Goal: Information Seeking & Learning: Learn about a topic

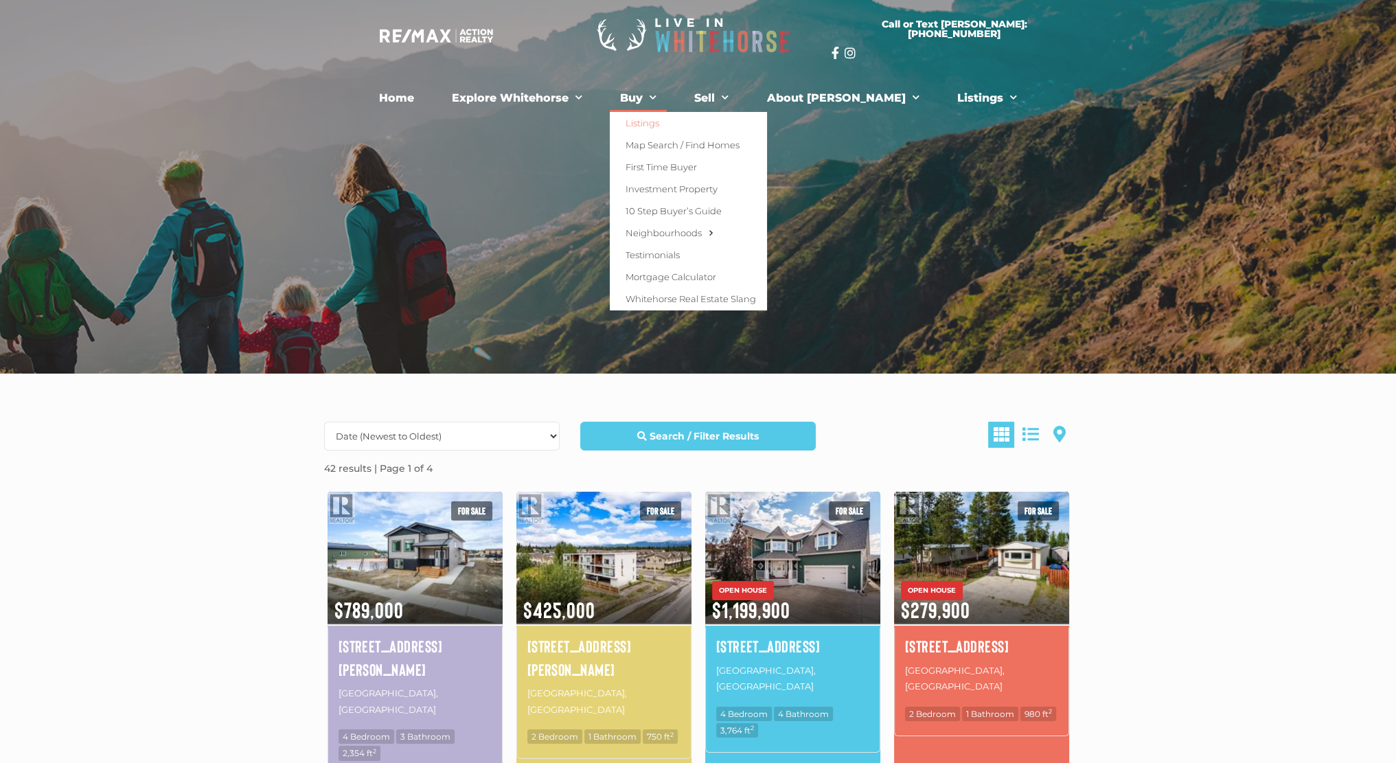
click at [657, 98] on span "Menu" at bounding box center [650, 97] width 14 height 21
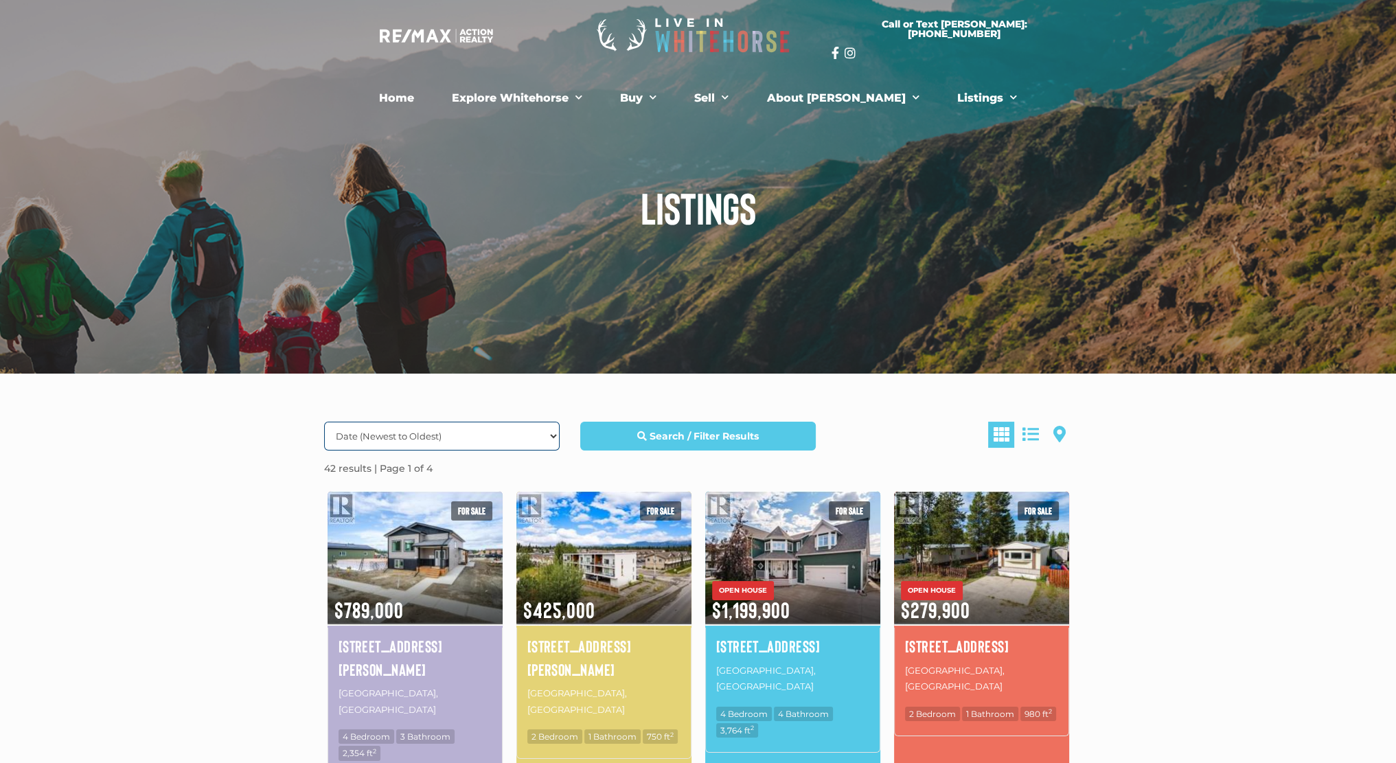
click at [553, 432] on select "Date (Newest to Oldest) Date (Oldest to Newest) Price (Highest to Lowest) Price…" at bounding box center [442, 436] width 236 height 29
click at [745, 441] on strong "Search / Filter Results" at bounding box center [704, 436] width 109 height 12
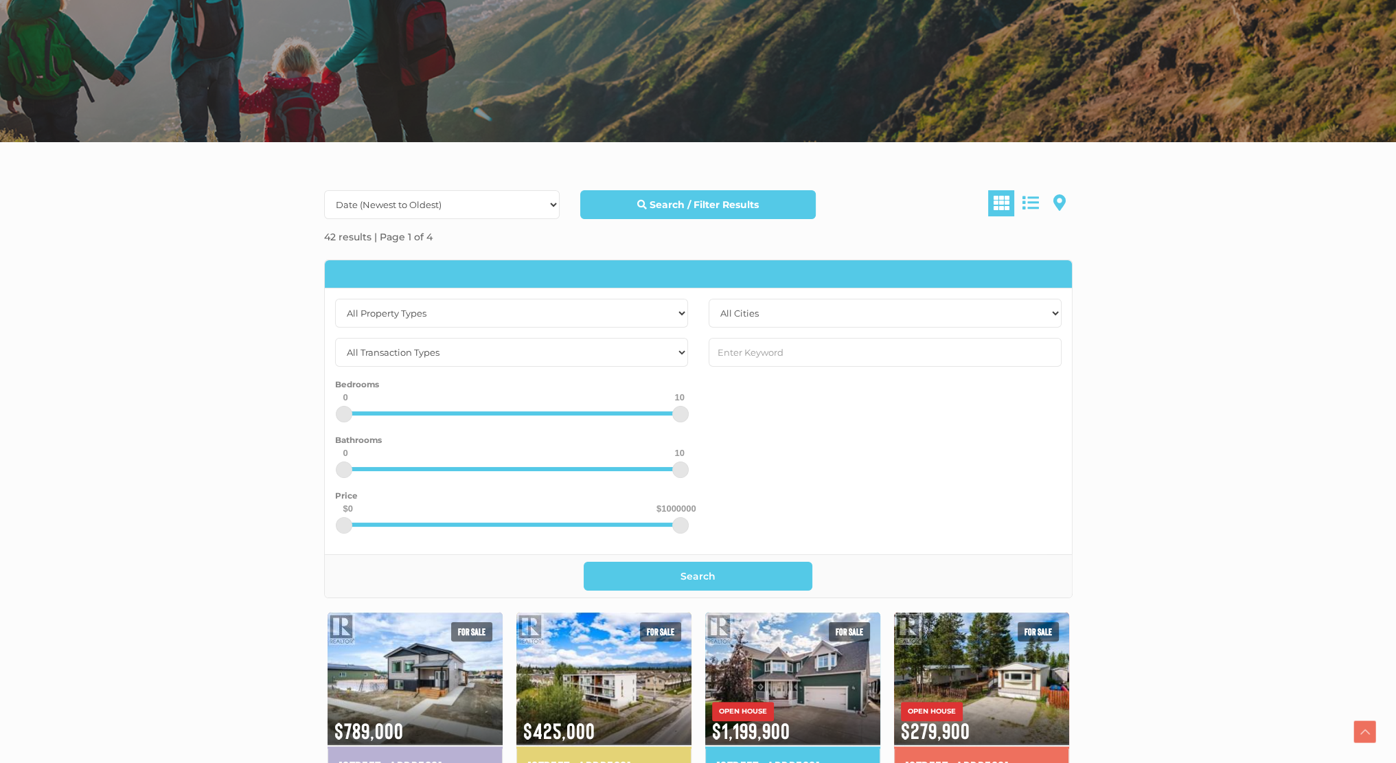
scroll to position [275, 0]
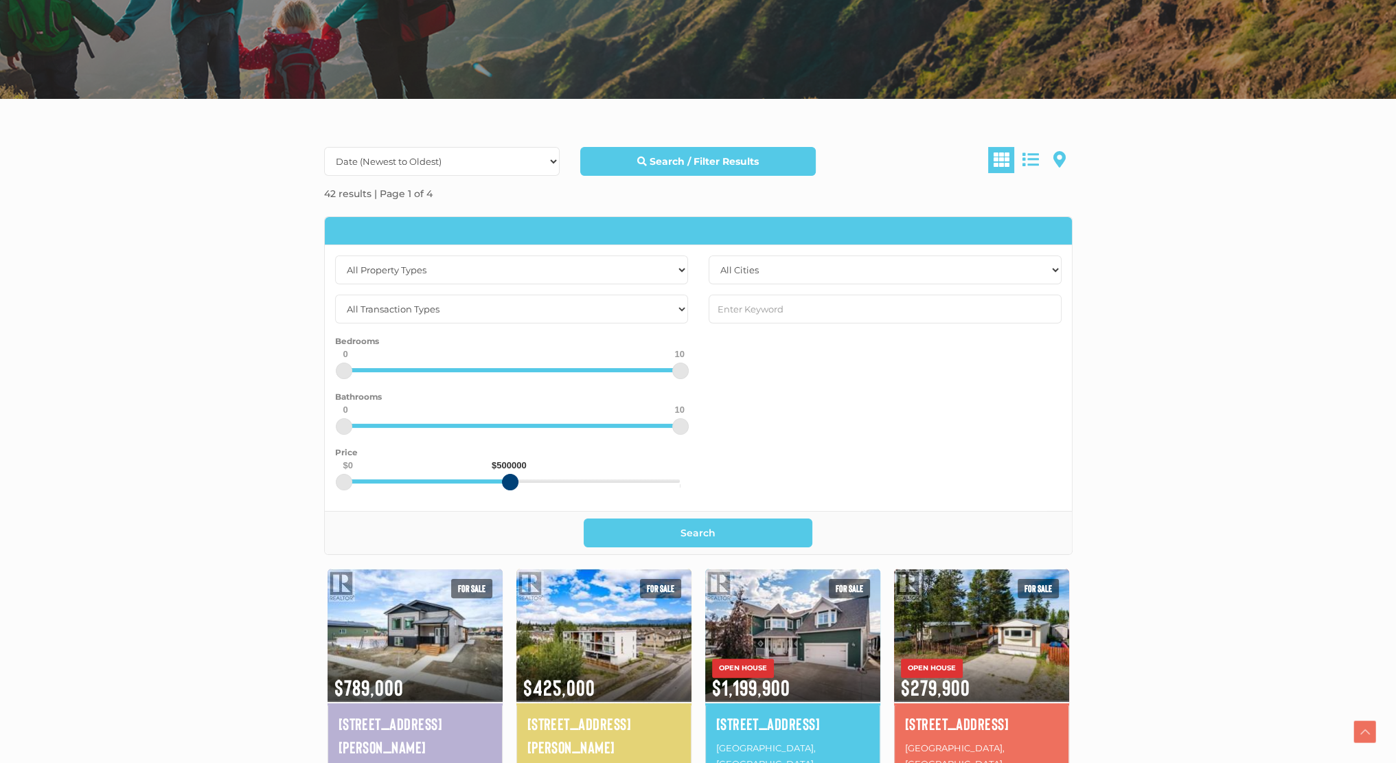
drag, startPoint x: 679, startPoint y: 486, endPoint x: 509, endPoint y: 488, distance: 169.7
click at [509, 488] on div at bounding box center [510, 482] width 16 height 16
click at [657, 525] on button "Search" at bounding box center [698, 533] width 229 height 29
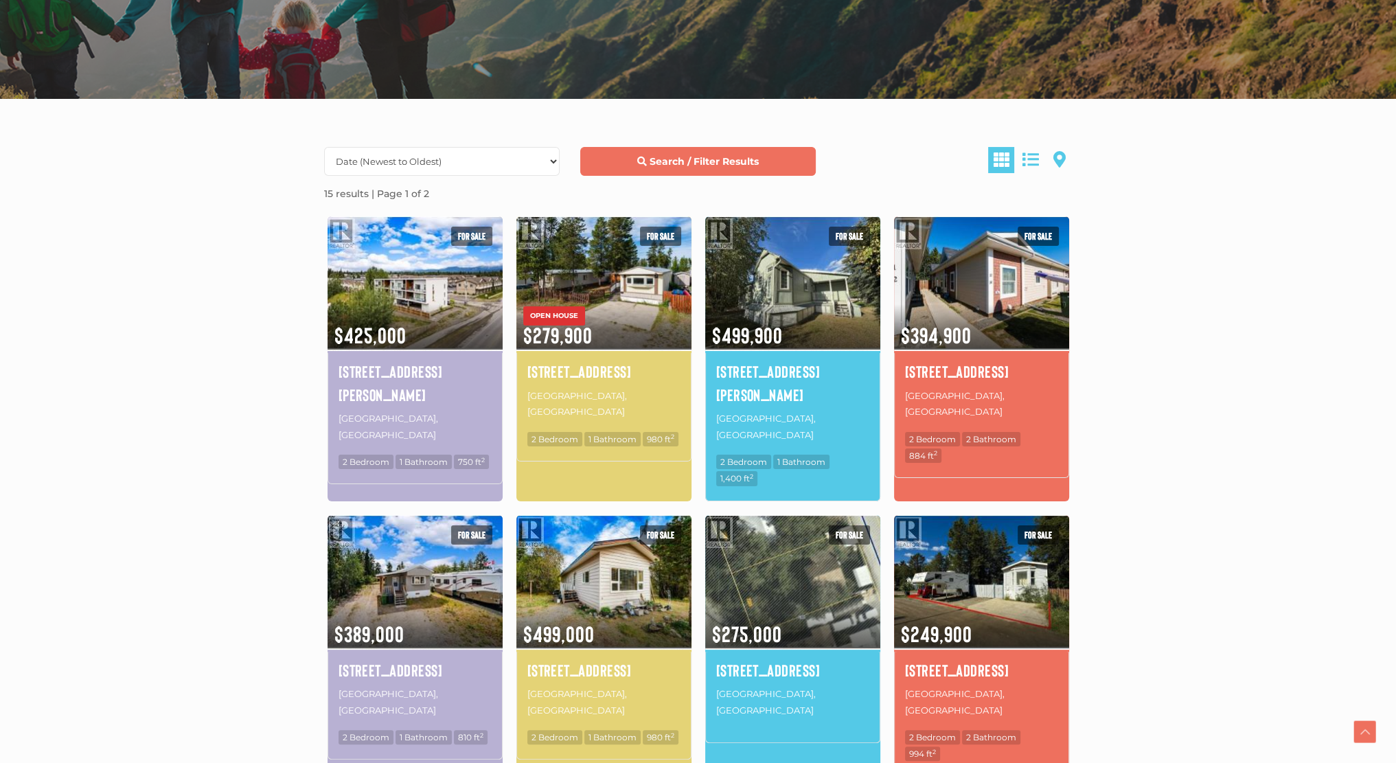
click at [717, 159] on strong "Search / Filter Results" at bounding box center [704, 161] width 109 height 12
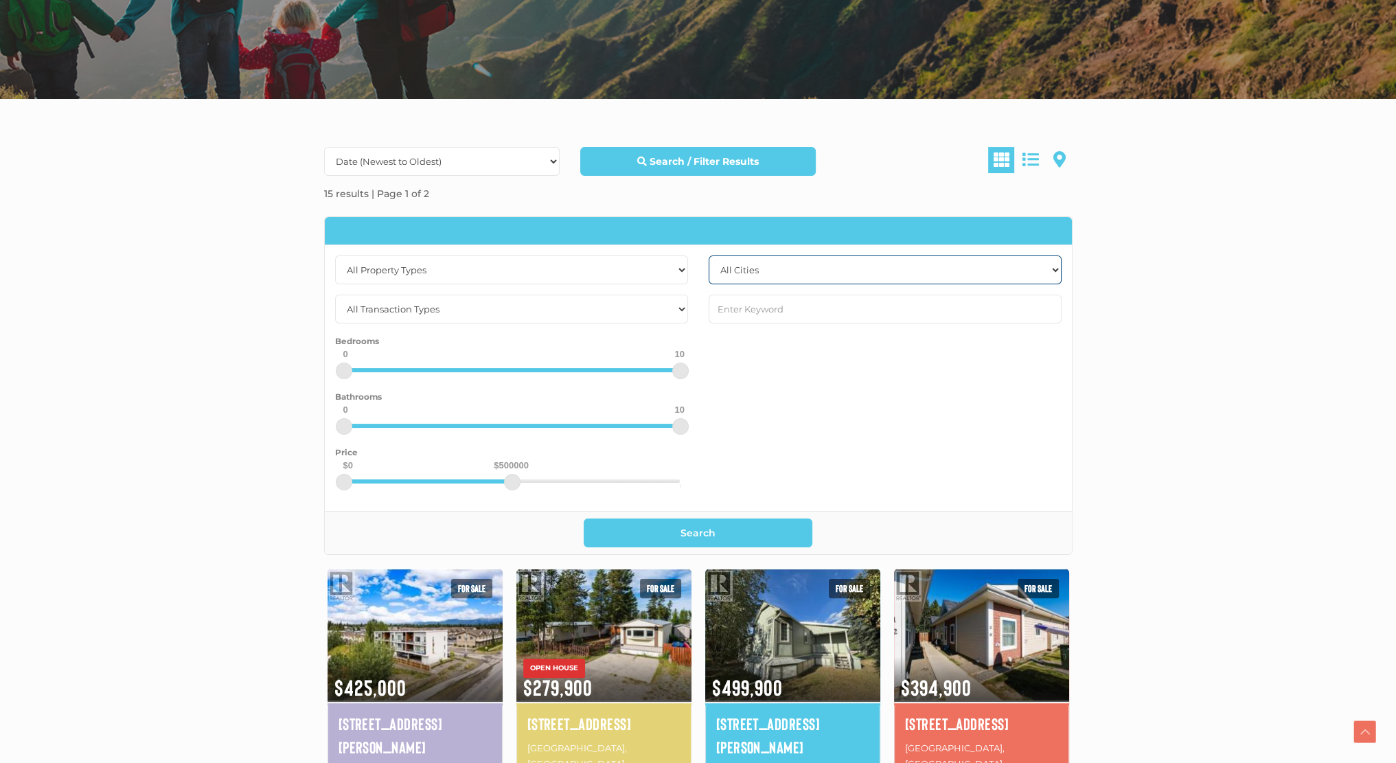
click at [745, 268] on select "All Cities [GEOGRAPHIC_DATA] [GEOGRAPHIC_DATA] [GEOGRAPHIC_DATA] [GEOGRAPHIC_DA…" at bounding box center [885, 270] width 353 height 29
select select "yukon wide"
click at [709, 256] on select "All Cities [GEOGRAPHIC_DATA] [GEOGRAPHIC_DATA] [GEOGRAPHIC_DATA] [GEOGRAPHIC_DA…" at bounding box center [885, 270] width 353 height 29
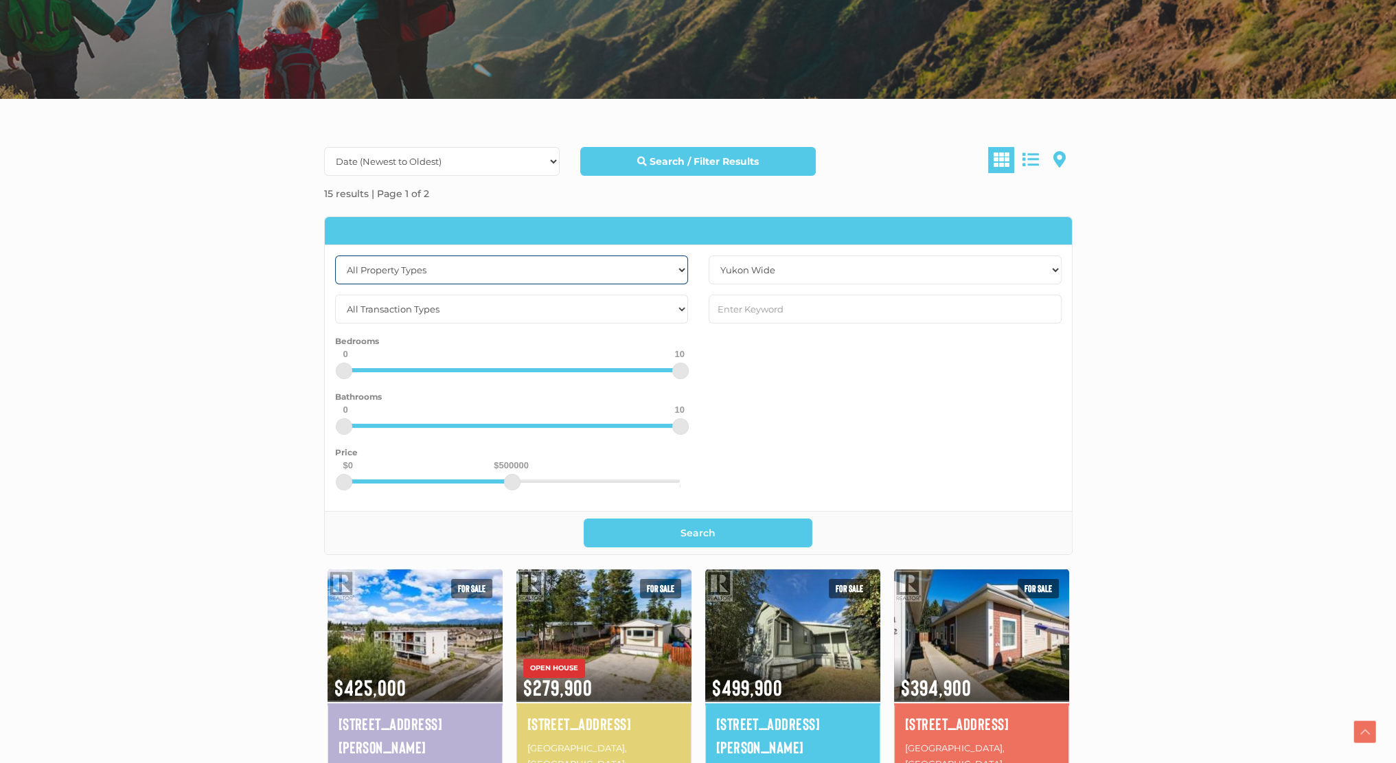
click at [670, 277] on select "All Property Types Business Industrial Office Other Single Family Vacant Land" at bounding box center [511, 270] width 353 height 29
select select "Single Family"
click at [335, 256] on select "All Property Types Business Industrial Office Other Single Family Vacant Land" at bounding box center [511, 270] width 353 height 29
click at [660, 295] on select "All Transaction Types For Rent For Sale" at bounding box center [511, 309] width 353 height 29
select select "for sale"
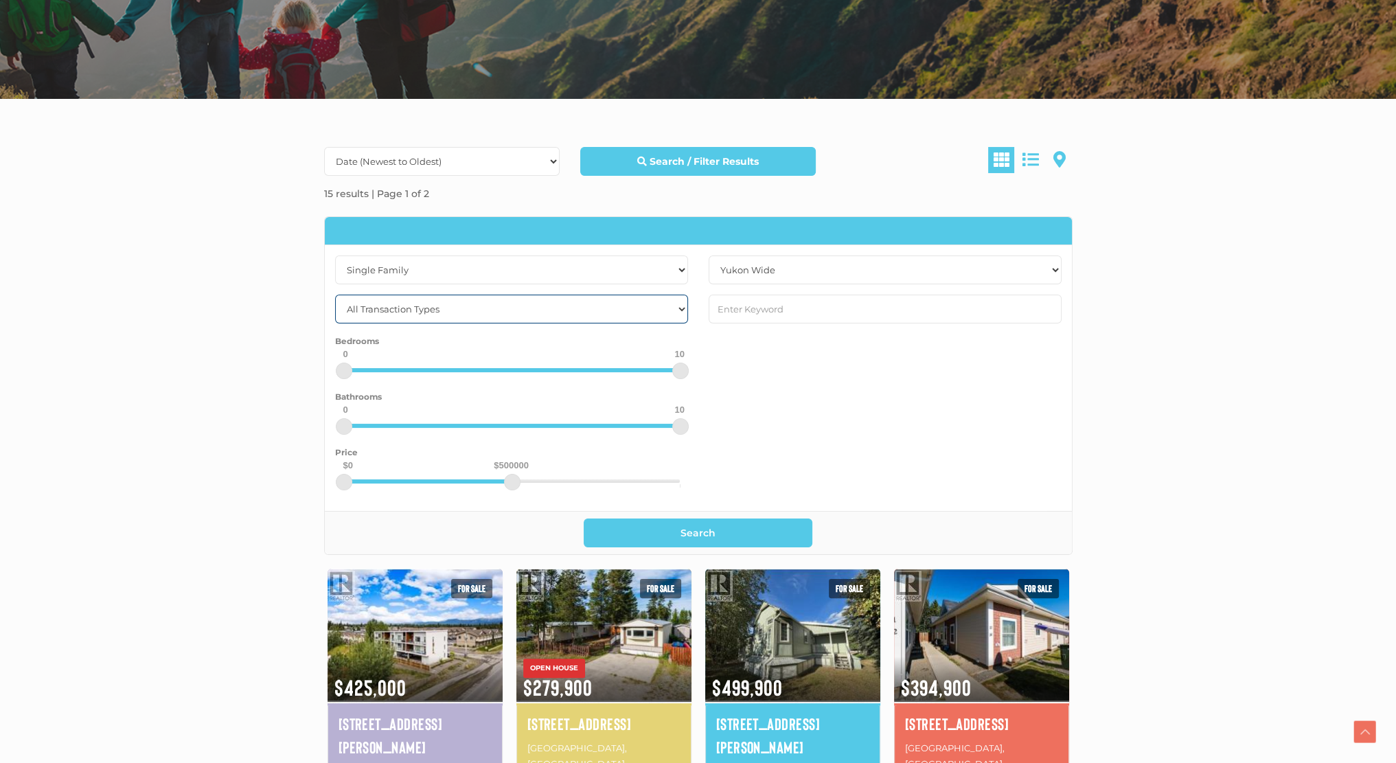
click at [335, 295] on select "All Transaction Types For Rent For Sale" at bounding box center [511, 309] width 353 height 29
click at [717, 543] on button "Search" at bounding box center [698, 533] width 229 height 29
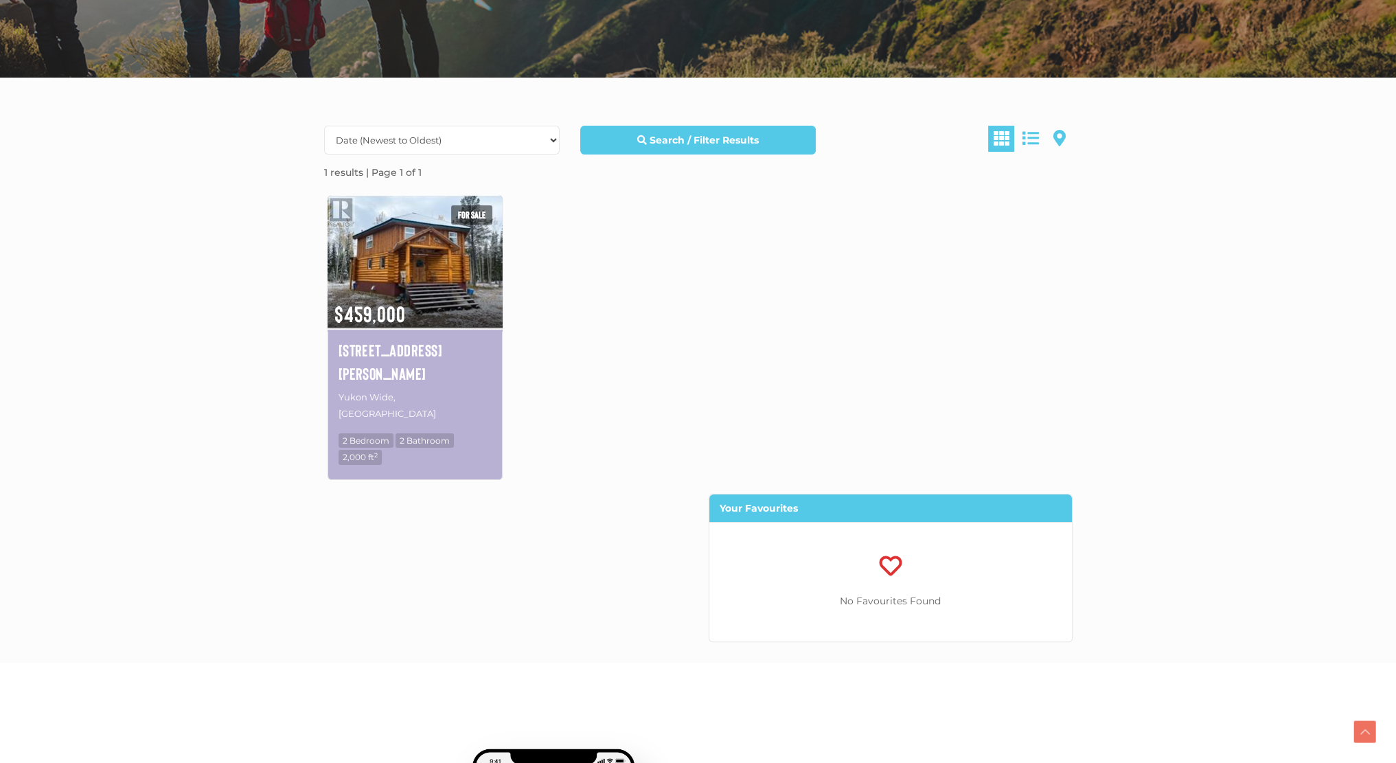
scroll to position [253, 0]
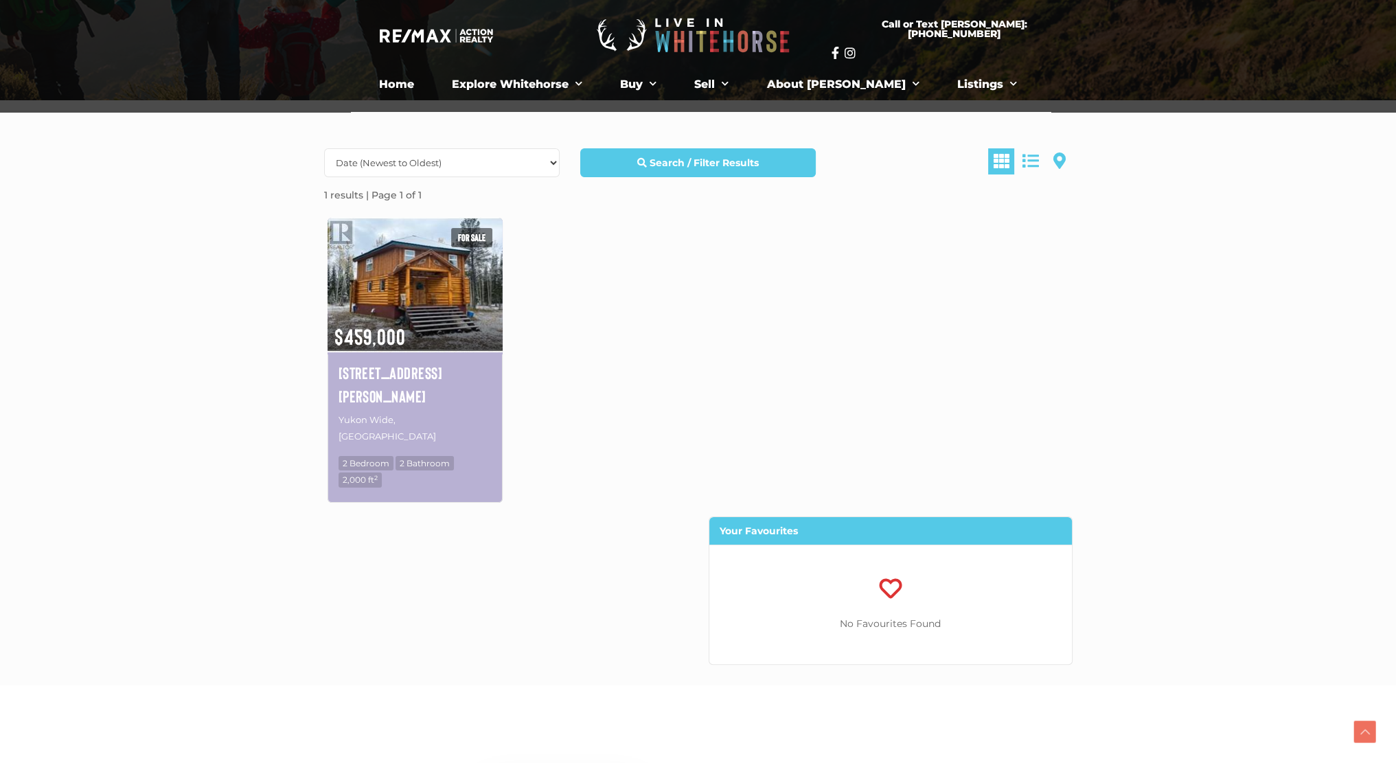
scroll to position [275, 0]
